Goal: Task Accomplishment & Management: Manage account settings

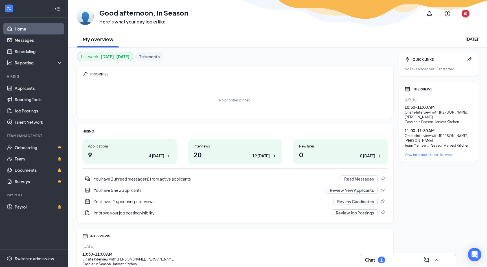
click at [193, 179] on div "You have 2 unread message(s) from active applicants" at bounding box center [215, 179] width 243 height 6
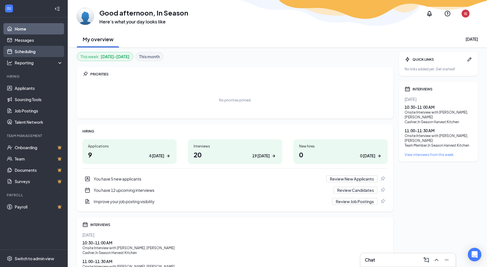
click at [27, 52] on link "Scheduling" at bounding box center [39, 51] width 48 height 11
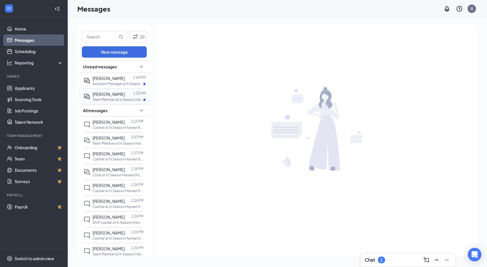
click at [110, 98] on p "Team Member at In Season Harvest Kitchen" at bounding box center [118, 99] width 51 height 5
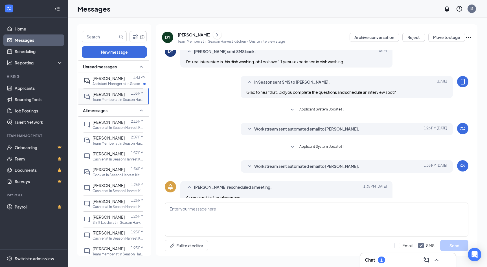
scroll to position [95, 0]
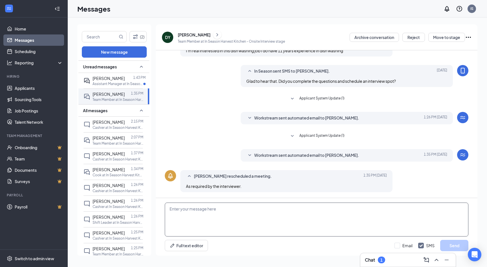
click at [210, 219] on textarea at bounding box center [317, 219] width 304 height 34
click at [106, 74] on div "[PERSON_NAME] 1:43 PM Assistant Manager at In Season Harvest Kitchen" at bounding box center [112, 81] width 59 height 16
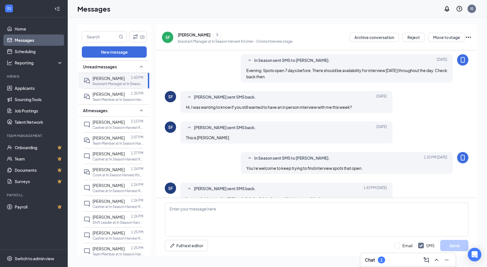
scroll to position [337, 0]
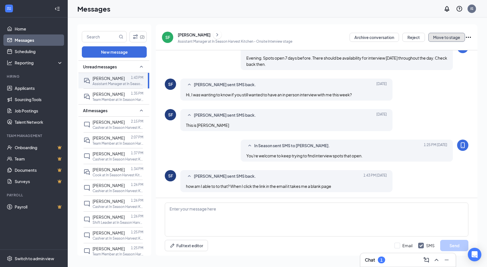
click at [444, 36] on button "Move to stage" at bounding box center [446, 37] width 37 height 9
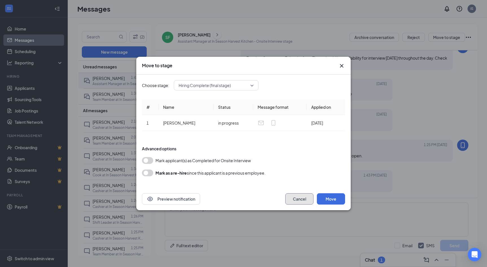
click at [294, 199] on button "Cancel" at bounding box center [299, 198] width 28 height 11
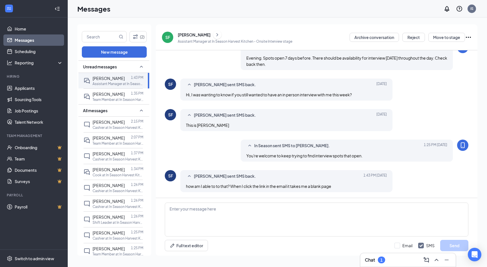
click at [468, 39] on icon "Ellipses" at bounding box center [468, 37] width 7 height 7
click at [430, 64] on p "Assign time" at bounding box center [443, 64] width 49 height 6
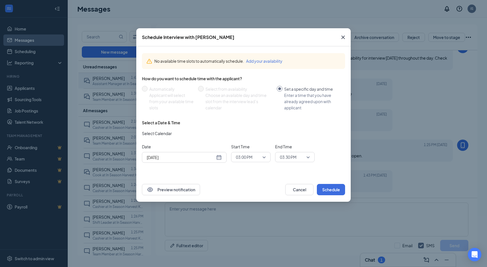
click at [219, 157] on div "[DATE]" at bounding box center [184, 157] width 75 height 6
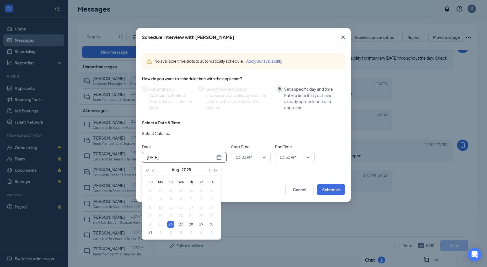
type input "[DATE]"
click at [179, 223] on div "27" at bounding box center [180, 224] width 7 height 7
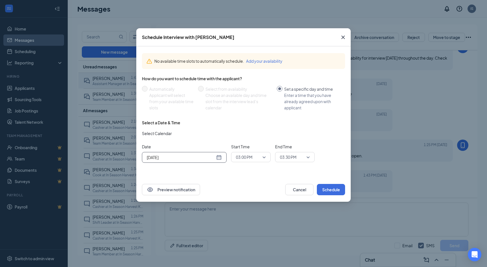
click at [248, 156] on span "03:00 PM" at bounding box center [244, 157] width 17 height 8
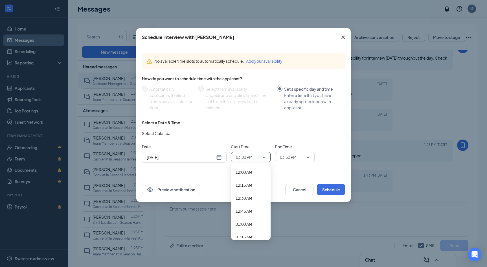
scroll to position [720, 0]
click at [207, 155] on input "[DATE]" at bounding box center [181, 157] width 68 height 6
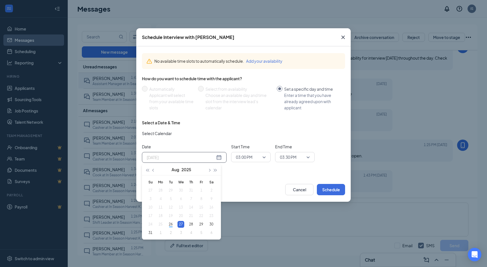
click at [180, 224] on div "27" at bounding box center [180, 224] width 7 height 7
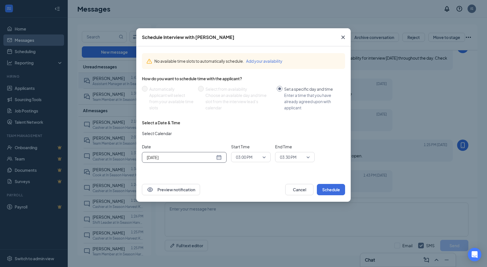
click at [248, 159] on span "03:00 PM" at bounding box center [244, 157] width 17 height 8
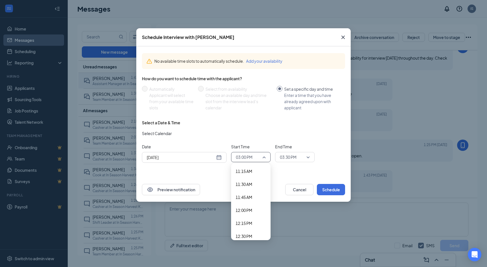
scroll to position [584, 0]
click at [246, 188] on div "11:30 AM" at bounding box center [250, 184] width 39 height 13
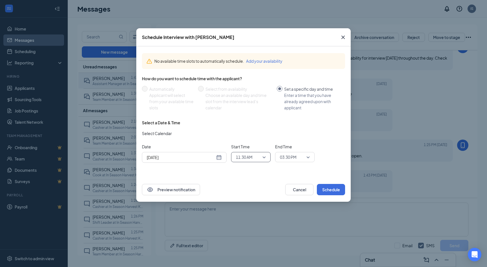
click at [288, 156] on span "03:30 PM" at bounding box center [288, 157] width 17 height 8
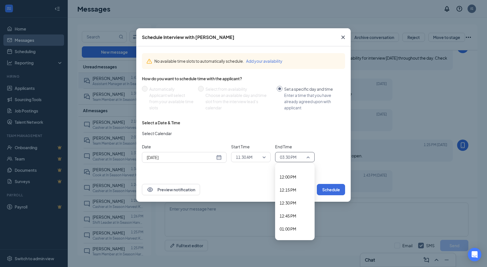
scroll to position [618, 0]
click at [283, 176] on span "12:00 PM" at bounding box center [288, 176] width 17 height 6
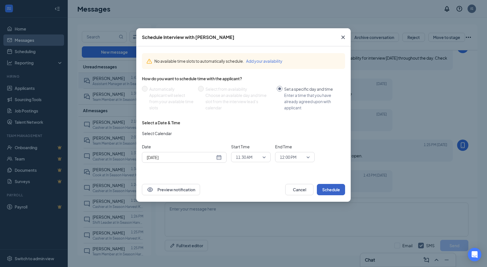
click at [325, 191] on button "Schedule" at bounding box center [331, 189] width 28 height 11
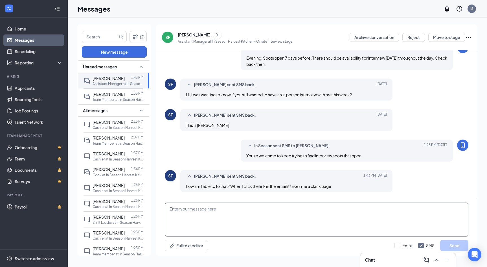
click at [217, 228] on textarea at bounding box center [317, 219] width 304 height 34
type textarea "I can do [DATE] from 11:30 to noon"
click at [461, 242] on button "Send" at bounding box center [454, 244] width 28 height 11
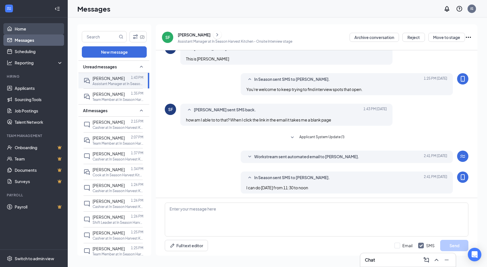
scroll to position [404, 0]
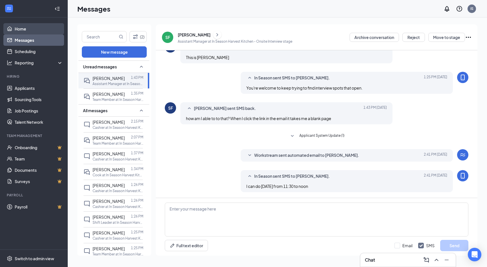
click at [20, 30] on link "Home" at bounding box center [39, 28] width 48 height 11
